Goal: Navigation & Orientation: Find specific page/section

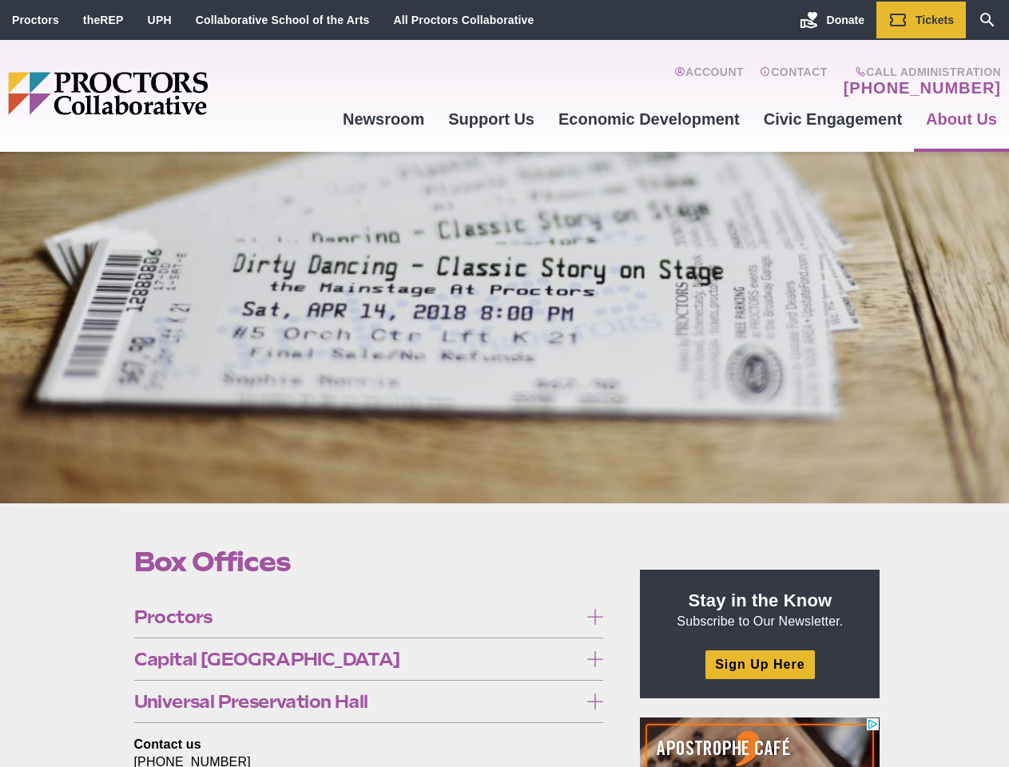
click at [504, 384] on div at bounding box center [504, 328] width 1009 height 352
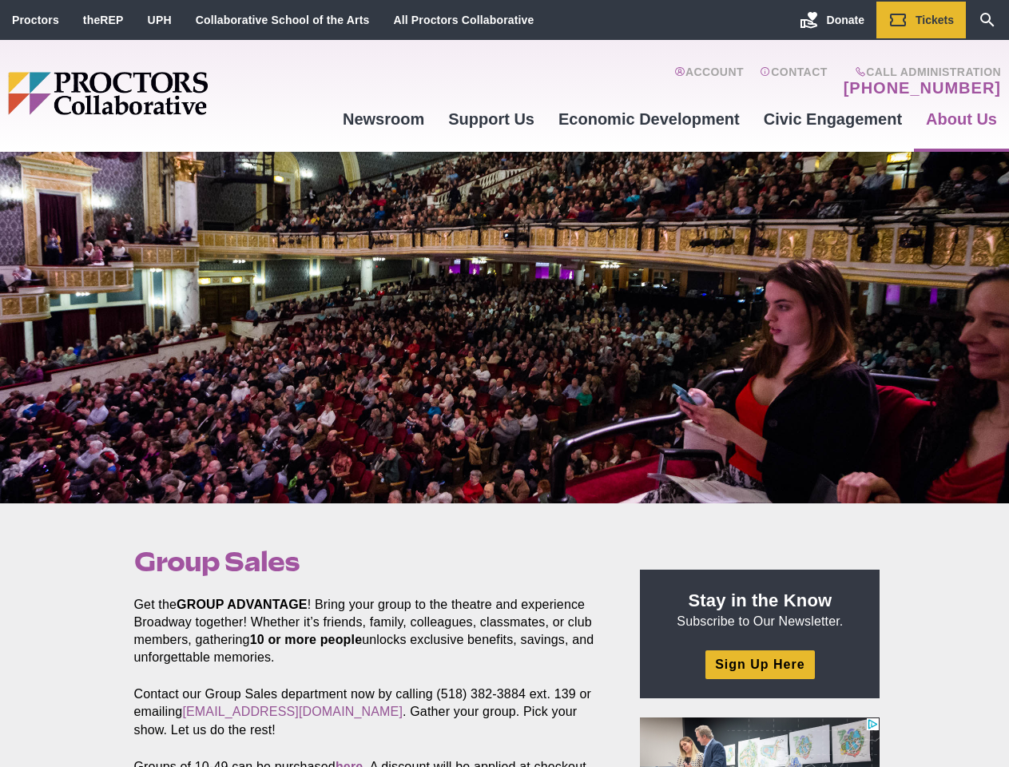
click at [504, 384] on div at bounding box center [504, 328] width 1009 height 352
